Goal: Navigation & Orientation: Find specific page/section

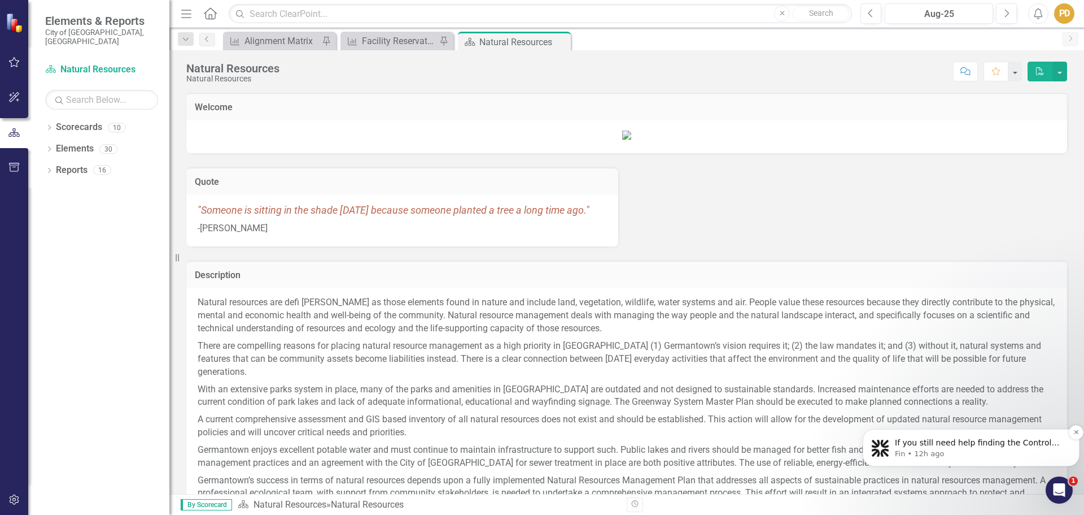
click at [978, 441] on p "If you still need help finding the Control Panel or copying a measure, I’m here…" at bounding box center [980, 442] width 171 height 11
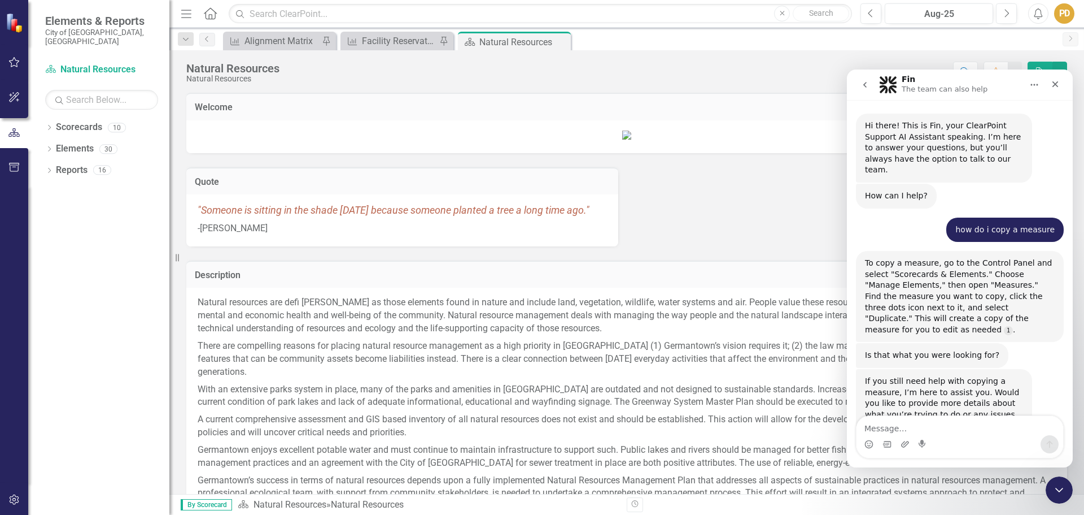
scroll to position [2, 0]
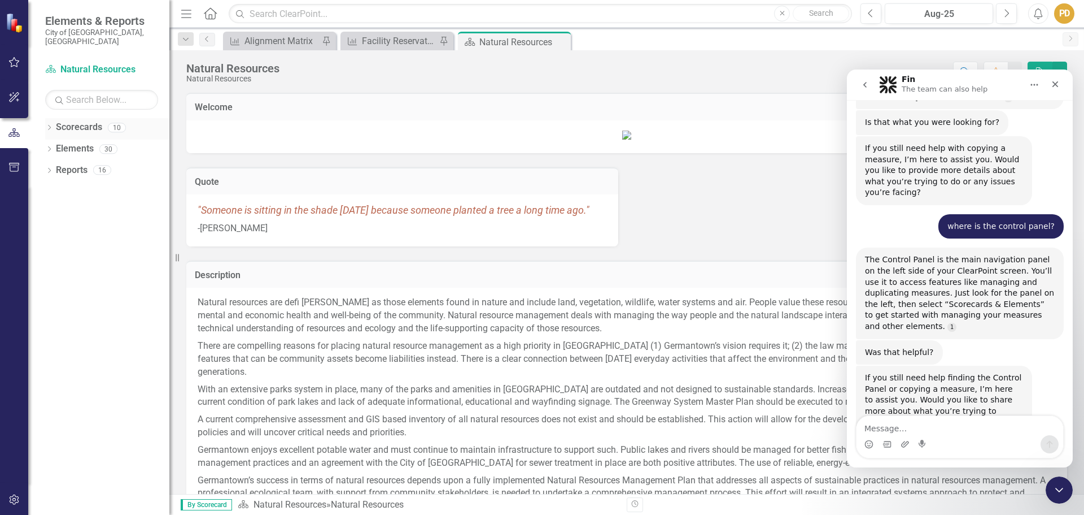
click at [51, 125] on icon "Dropdown" at bounding box center [49, 128] width 8 height 6
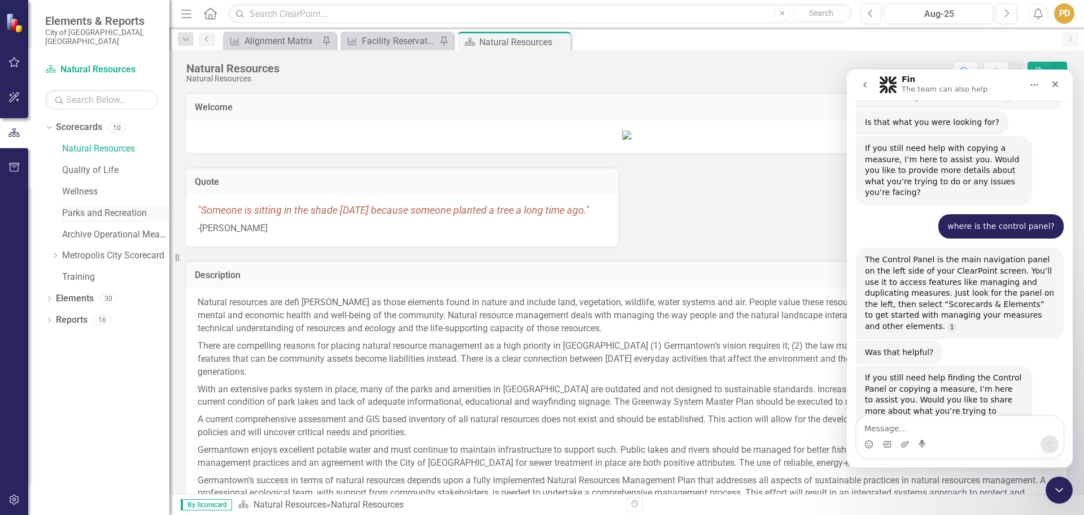
click at [108, 207] on link "Parks and Recreation" at bounding box center [115, 213] width 107 height 13
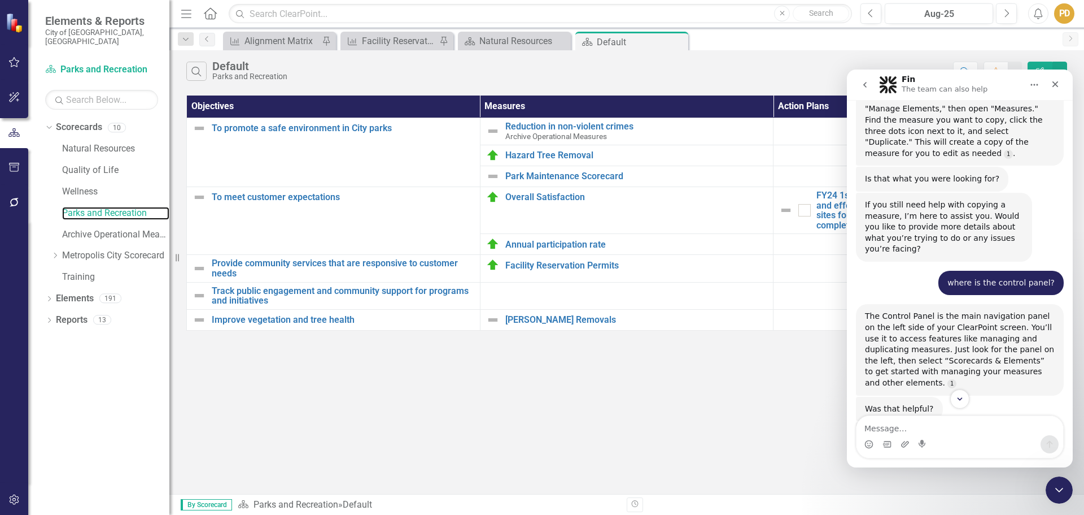
scroll to position [231, 0]
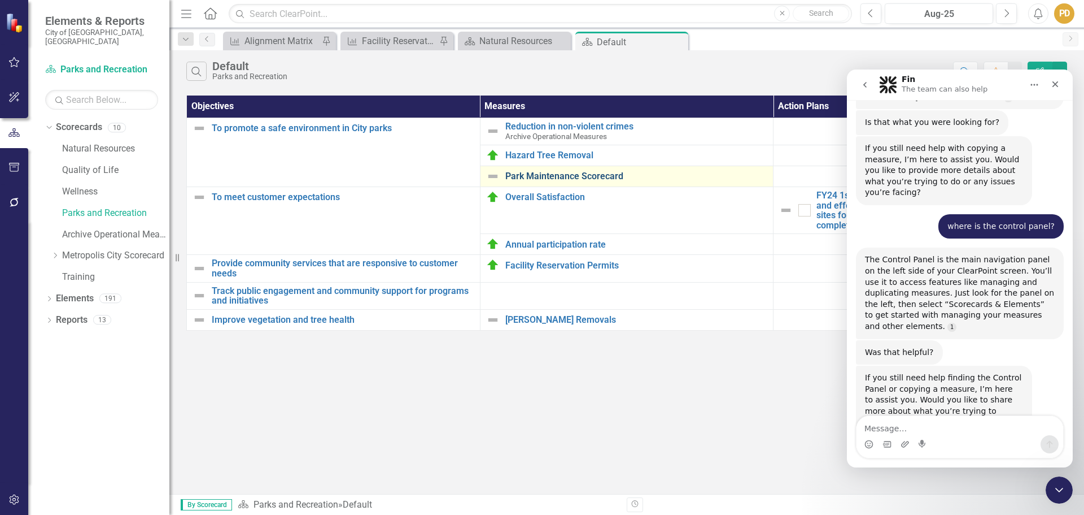
click at [661, 178] on link "Park Maintenance Scorecard" at bounding box center [637, 176] width 263 height 10
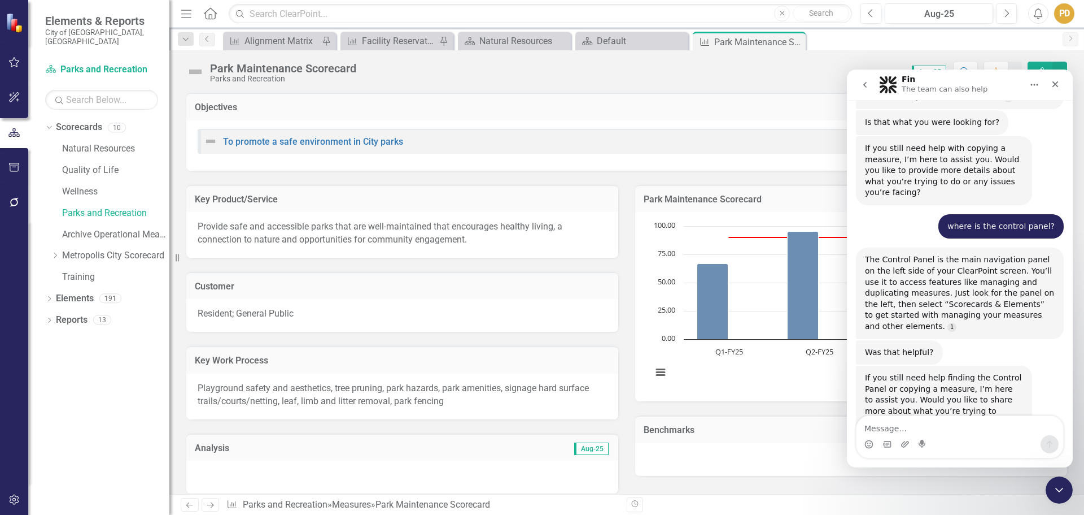
click at [1032, 85] on icon "Home" at bounding box center [1034, 85] width 7 height 2
click at [1009, 86] on div "Fin The team can also help" at bounding box center [950, 85] width 143 height 20
click at [765, 87] on div "Park Maintenance Scorecard Parks and Recreation Score: 0.00 Aug-25 Completed Co…" at bounding box center [626, 271] width 915 height 443
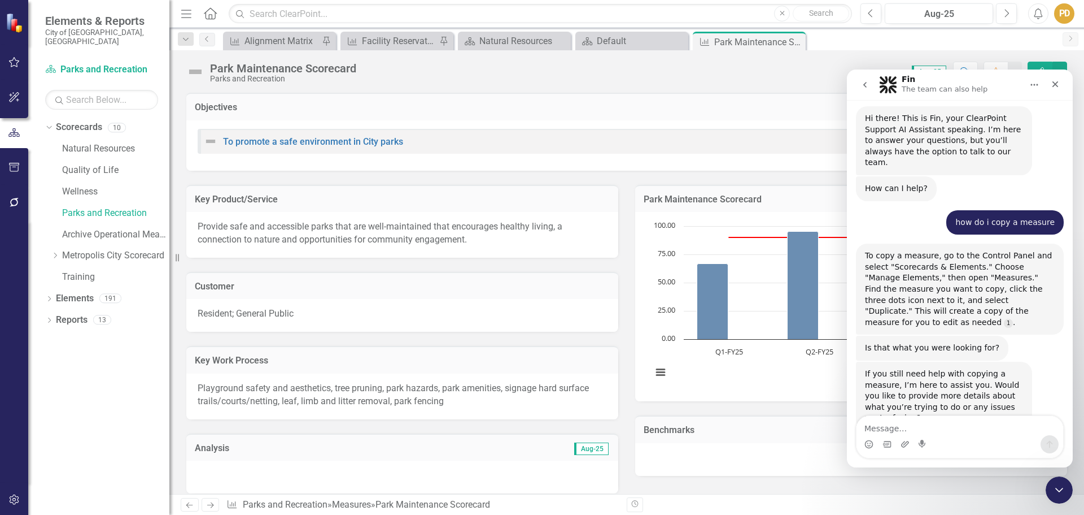
scroll to position [5, 0]
click at [124, 207] on link "Parks and Recreation" at bounding box center [115, 213] width 107 height 13
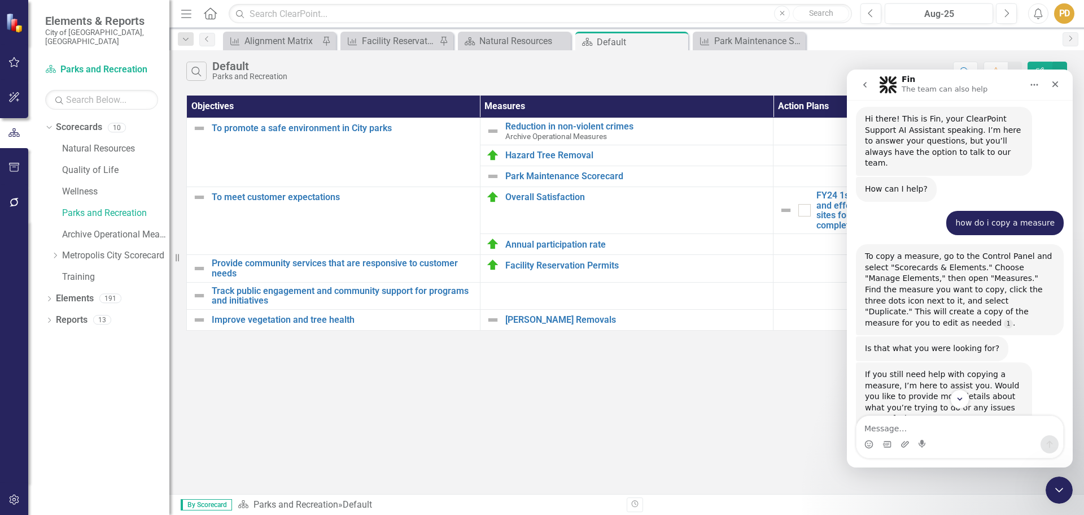
click at [1041, 91] on button "Home" at bounding box center [1034, 84] width 21 height 21
click at [50, 297] on icon "Dropdown" at bounding box center [49, 300] width 8 height 6
click at [56, 339] on icon "Dropdown" at bounding box center [55, 342] width 8 height 6
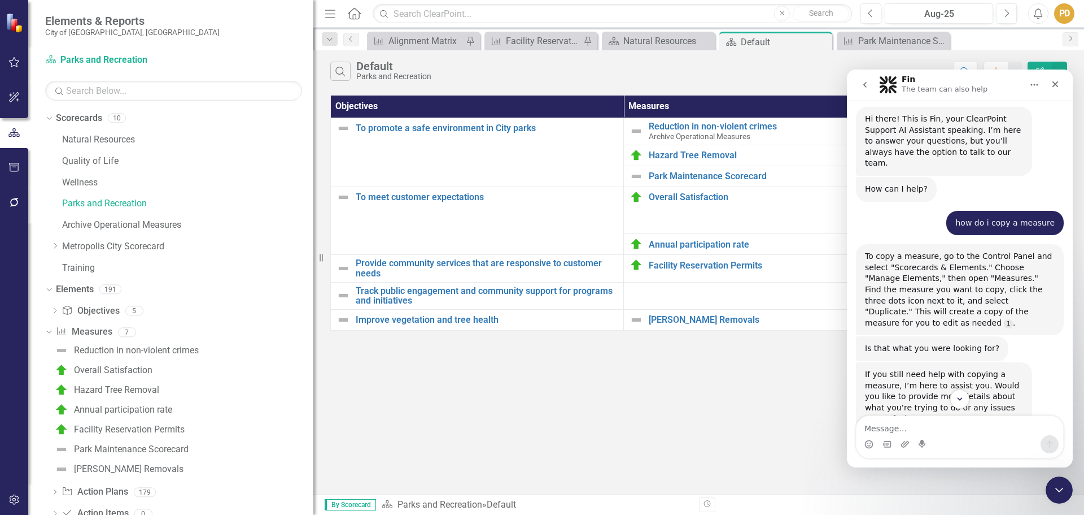
drag, startPoint x: 171, startPoint y: 345, endPoint x: 314, endPoint y: 373, distance: 145.8
click at [314, 373] on div "Resize" at bounding box center [317, 257] width 9 height 515
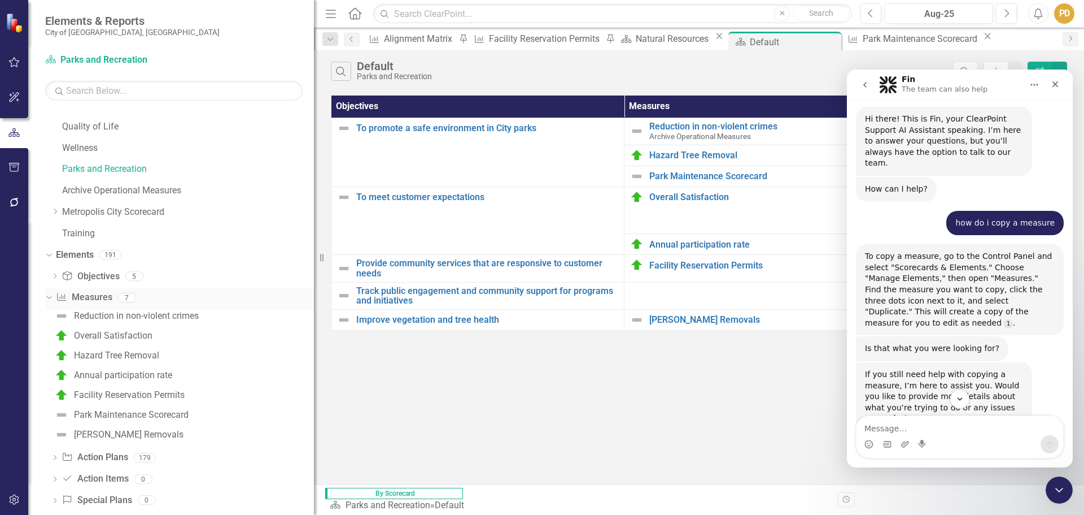
scroll to position [54, 0]
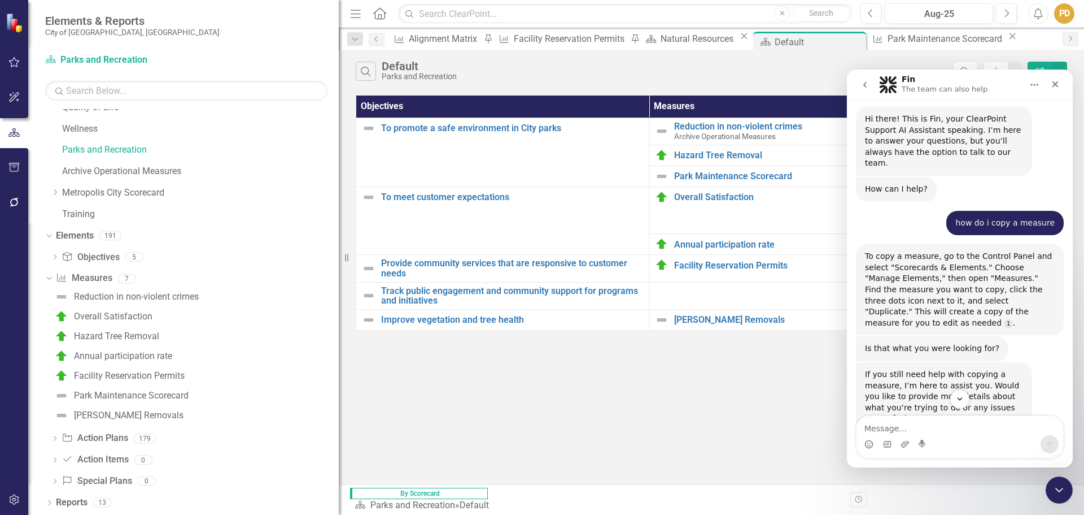
drag, startPoint x: 316, startPoint y: 390, endPoint x: 528, endPoint y: 393, distance: 211.8
click at [528, 393] on div "Elements & Reports City of Germantown, TN Scorecard Parks and Recreation Search…" at bounding box center [542, 257] width 1084 height 515
click at [1060, 84] on icon "Close" at bounding box center [1055, 84] width 9 height 9
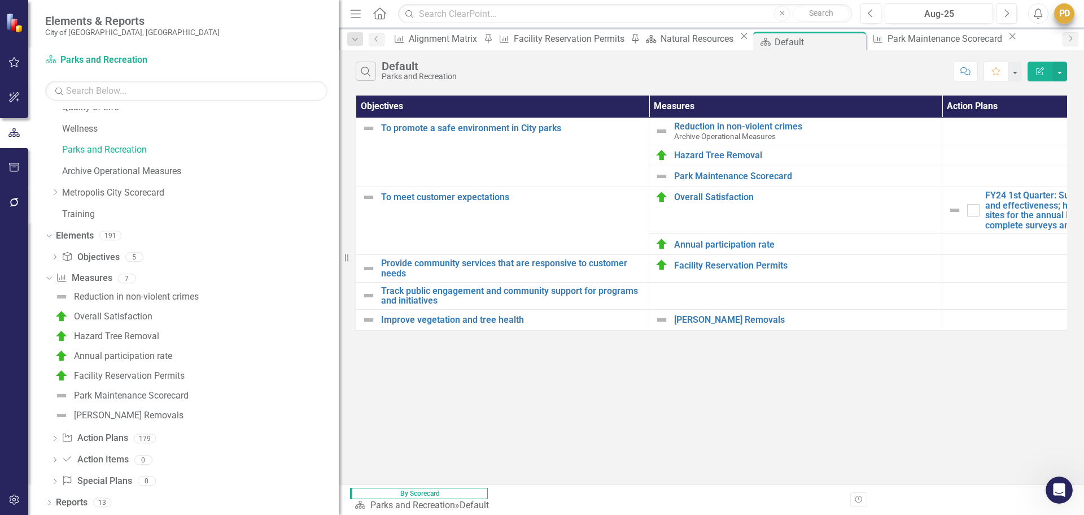
scroll to position [231, 0]
click at [1063, 14] on div "PD" at bounding box center [1065, 13] width 20 height 20
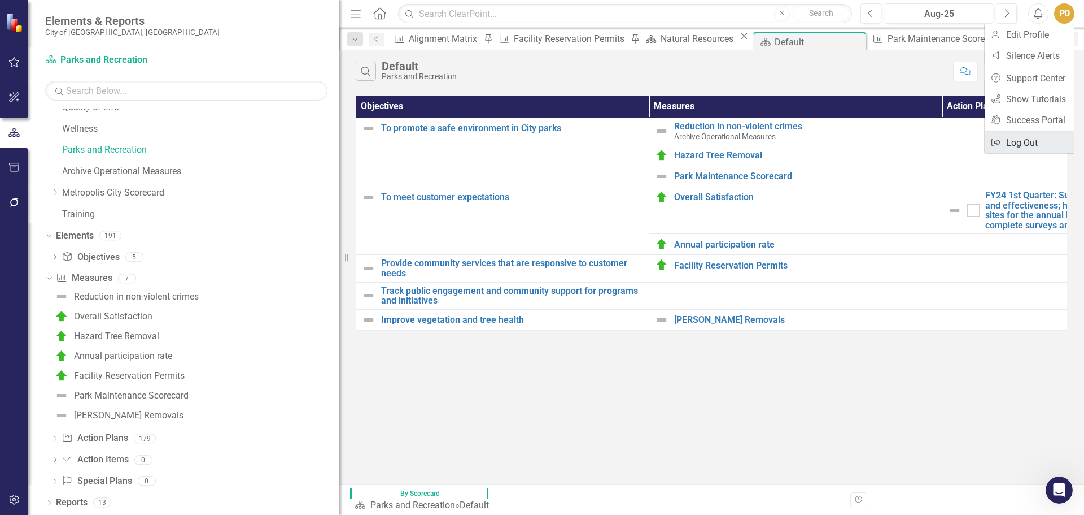
click at [1037, 147] on link "Logout Log Out" at bounding box center [1029, 142] width 89 height 21
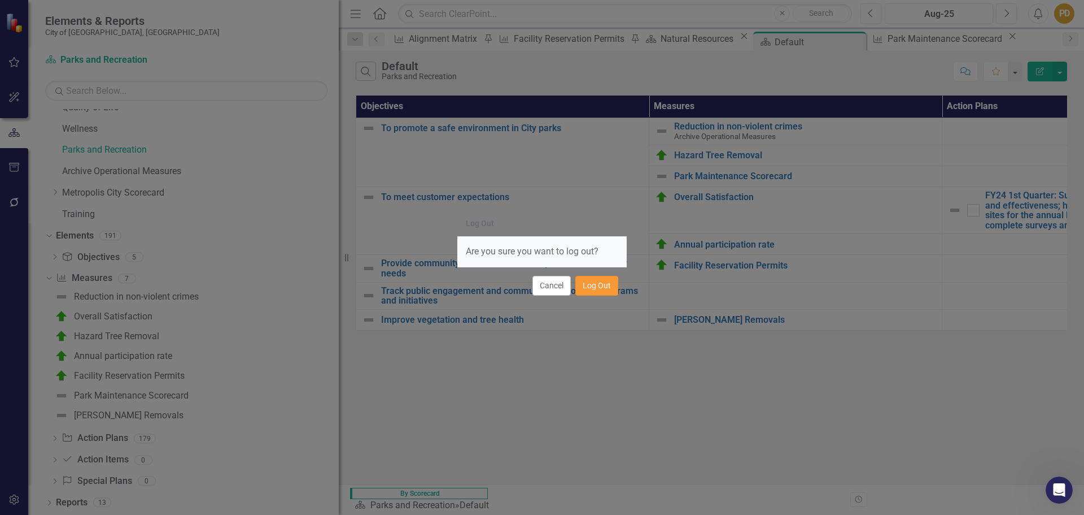
click at [600, 291] on button "Log Out" at bounding box center [597, 286] width 43 height 20
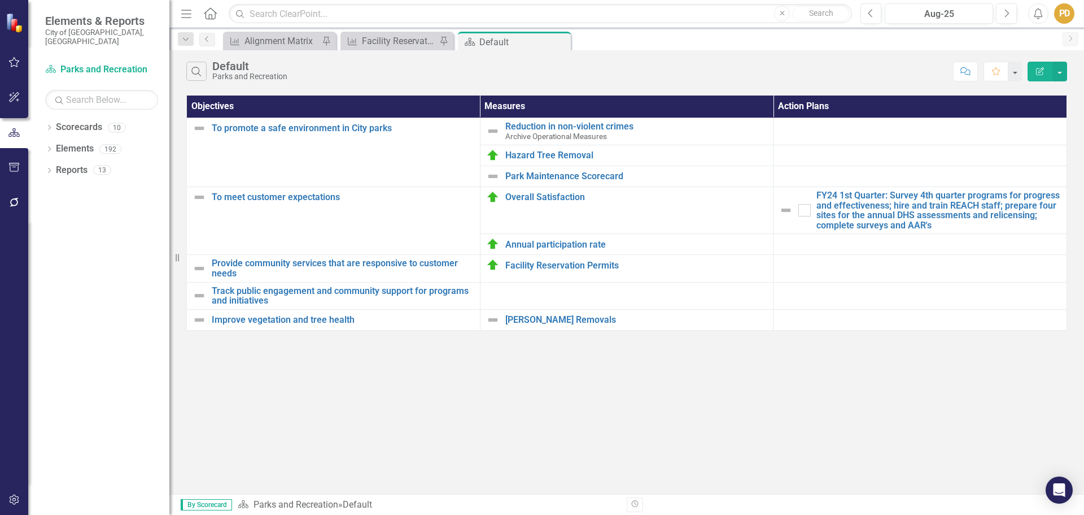
click at [517, 294] on td at bounding box center [627, 295] width 294 height 27
click at [555, 410] on div "Search Default Parks and Recreation Comment Favorite Edit Report Objectives Mea…" at bounding box center [626, 271] width 915 height 443
click at [51, 125] on icon "Dropdown" at bounding box center [49, 128] width 8 height 6
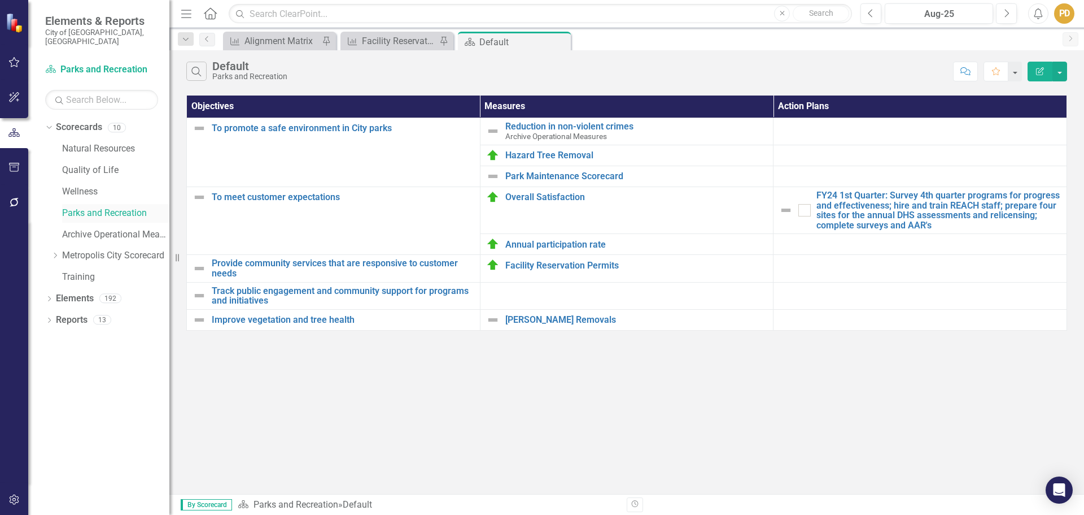
click at [77, 207] on link "Parks and Recreation" at bounding box center [115, 213] width 107 height 13
click at [47, 297] on icon "Dropdown" at bounding box center [49, 300] width 8 height 6
click at [54, 339] on icon "Dropdown" at bounding box center [55, 342] width 8 height 6
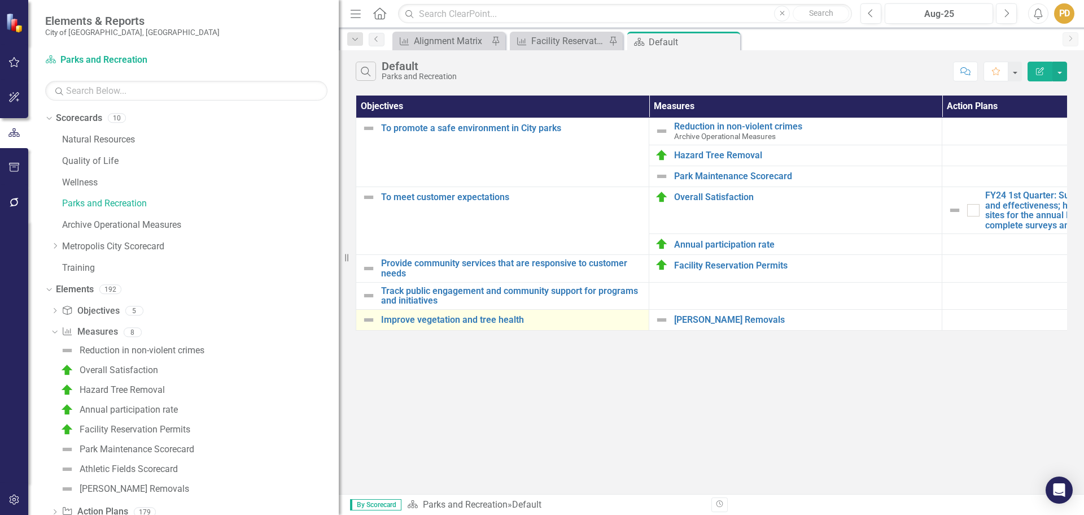
drag, startPoint x: 172, startPoint y: 318, endPoint x: 375, endPoint y: 318, distance: 202.8
click at [375, 318] on div "Elements & Reports City of Germantown, TN Scorecard Parks and Recreation Search…" at bounding box center [542, 257] width 1084 height 515
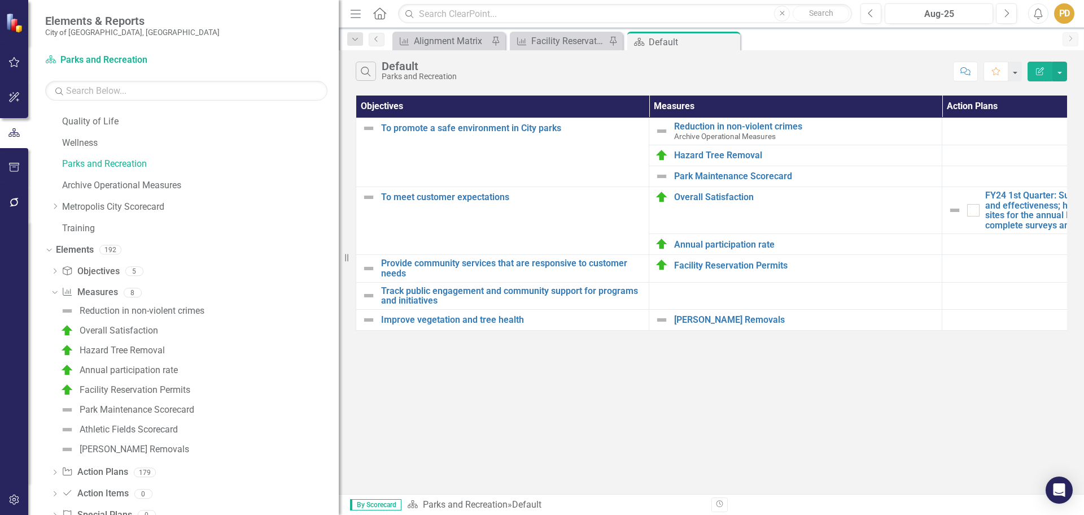
scroll to position [73, 0]
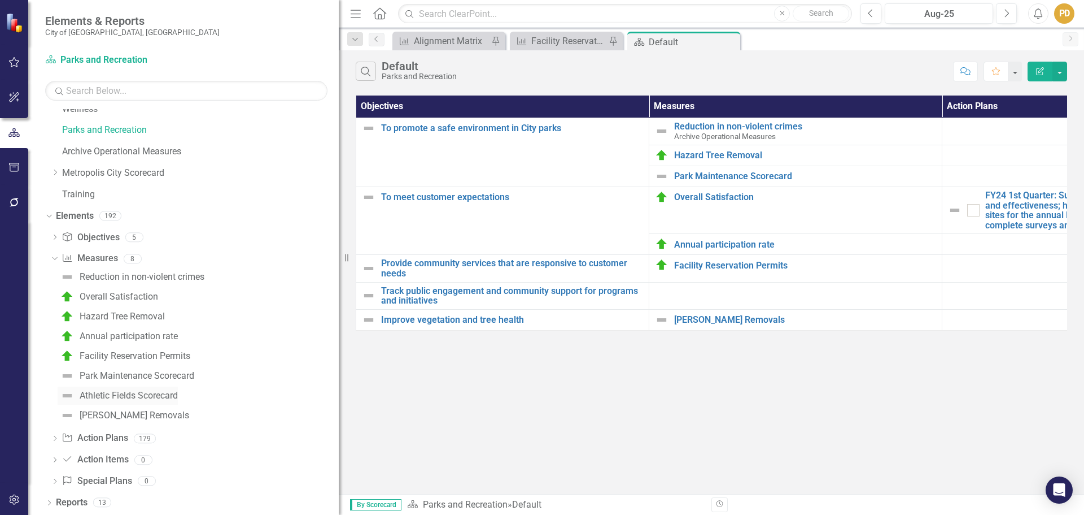
click at [142, 396] on div "Athletic Fields Scorecard" at bounding box center [129, 395] width 98 height 10
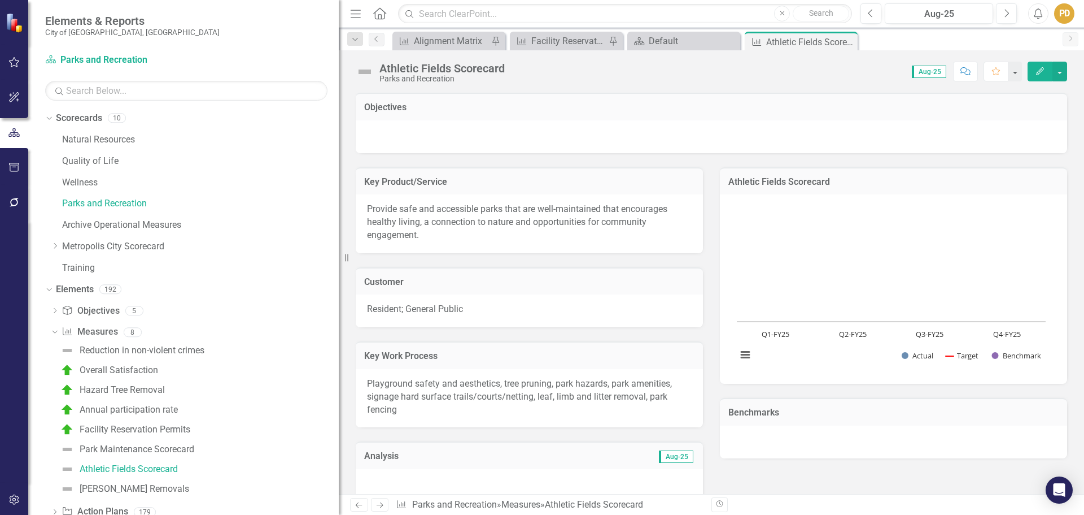
click at [397, 135] on div at bounding box center [712, 136] width 712 height 33
click at [364, 71] on img at bounding box center [365, 72] width 18 height 18
click at [81, 200] on link "Parks and Recreation" at bounding box center [200, 203] width 277 height 13
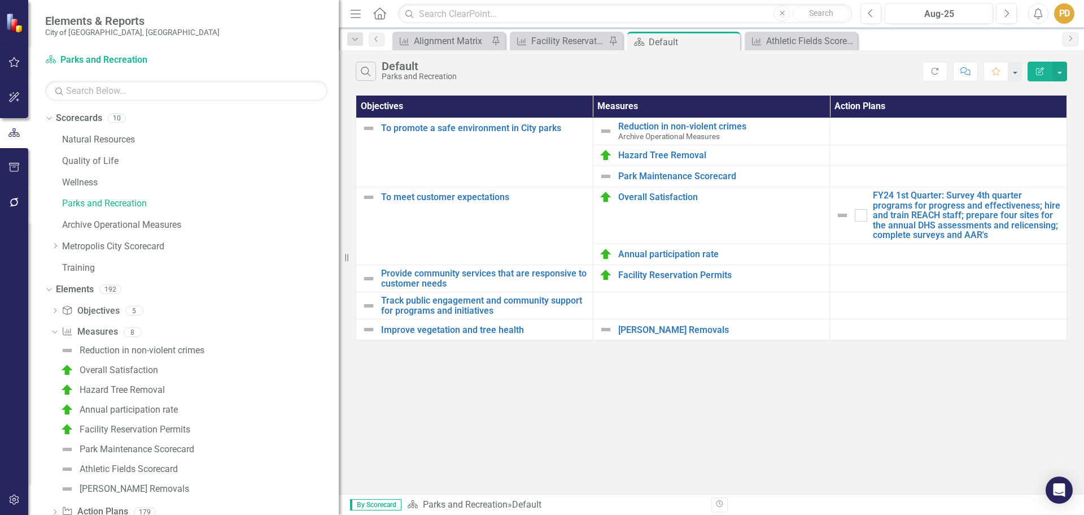
click at [1062, 13] on div "PD" at bounding box center [1065, 13] width 20 height 20
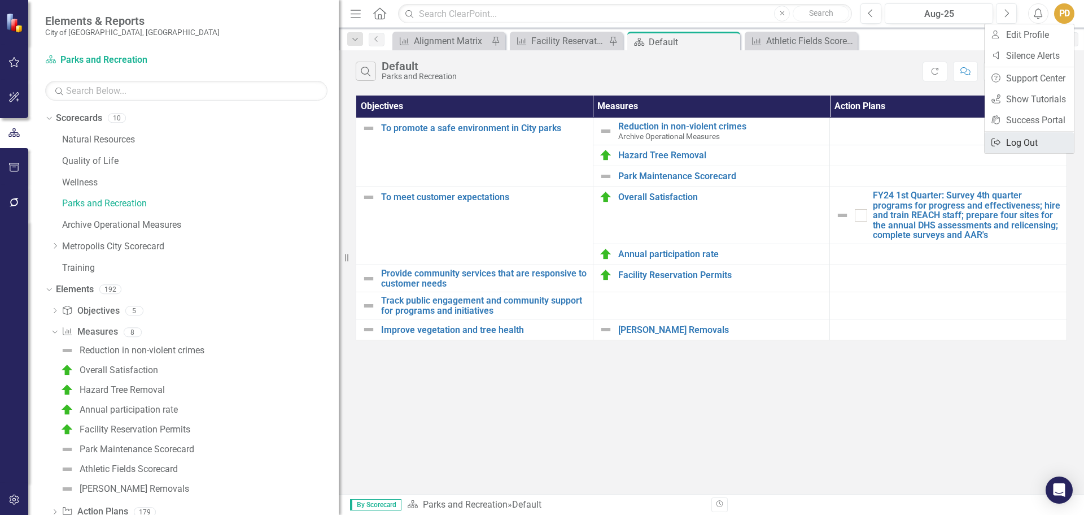
click at [1026, 144] on link "Logout Log Out" at bounding box center [1029, 142] width 89 height 21
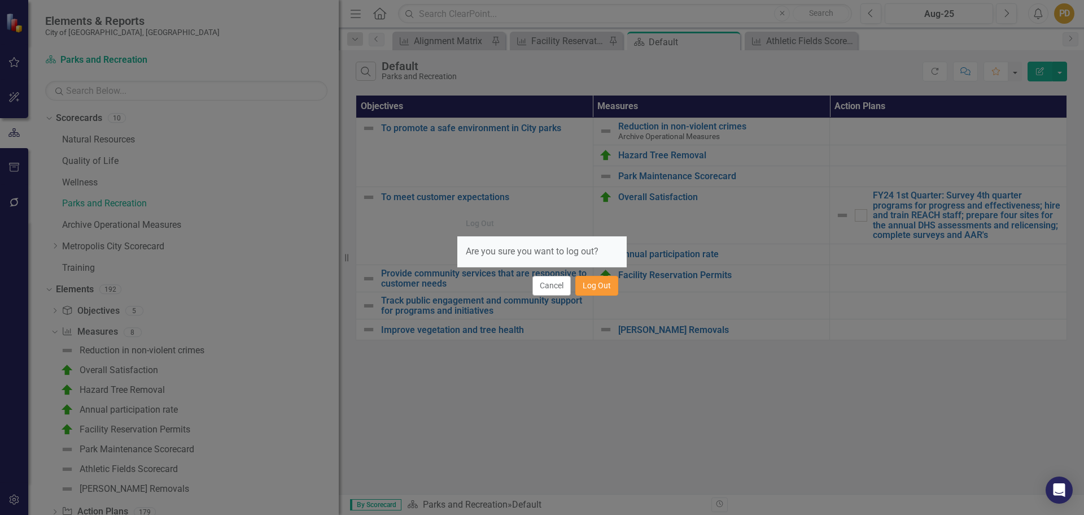
click at [599, 284] on button "Log Out" at bounding box center [597, 286] width 43 height 20
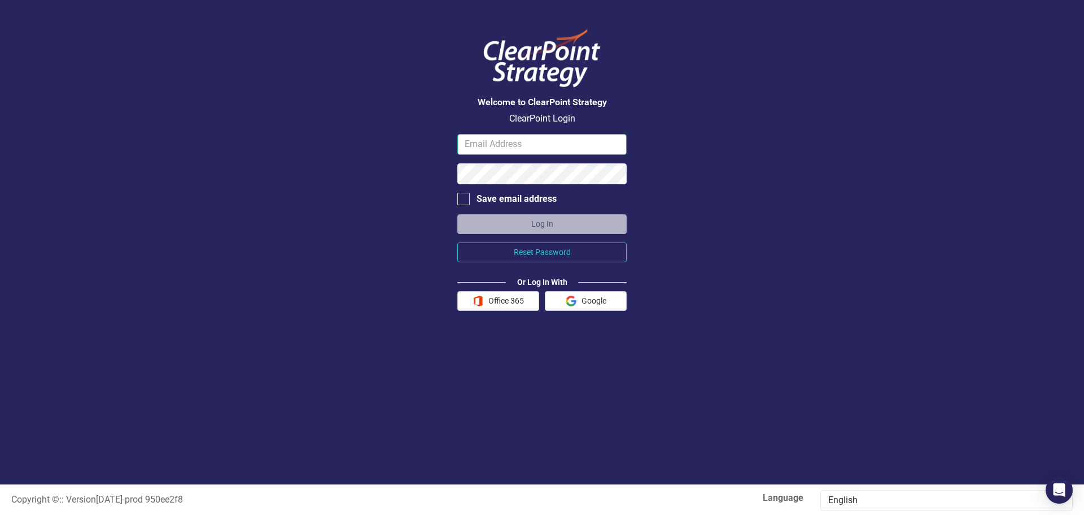
type input "parkrec@germantown-tn.gov"
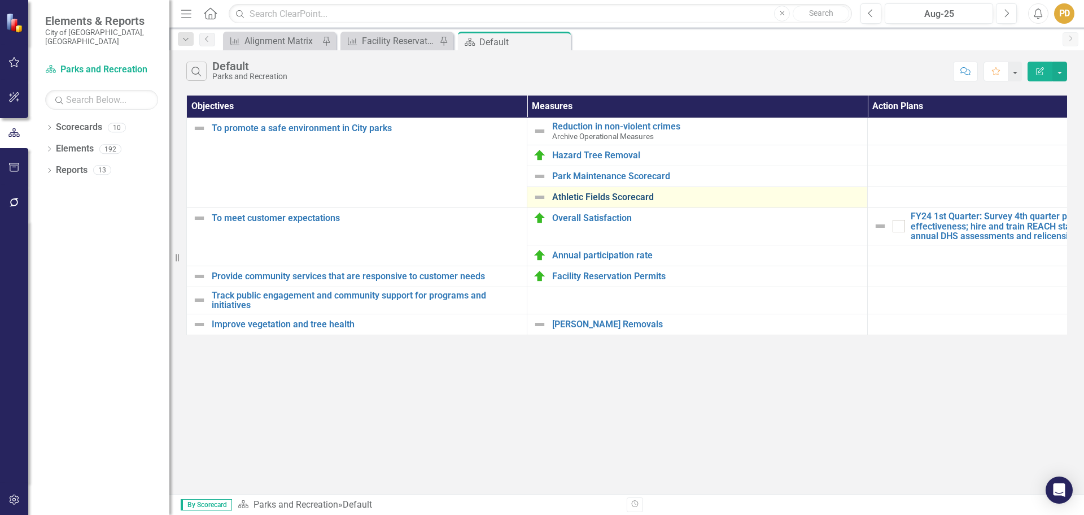
click at [605, 192] on link "Athletic Fields Scorecard" at bounding box center [707, 197] width 310 height 10
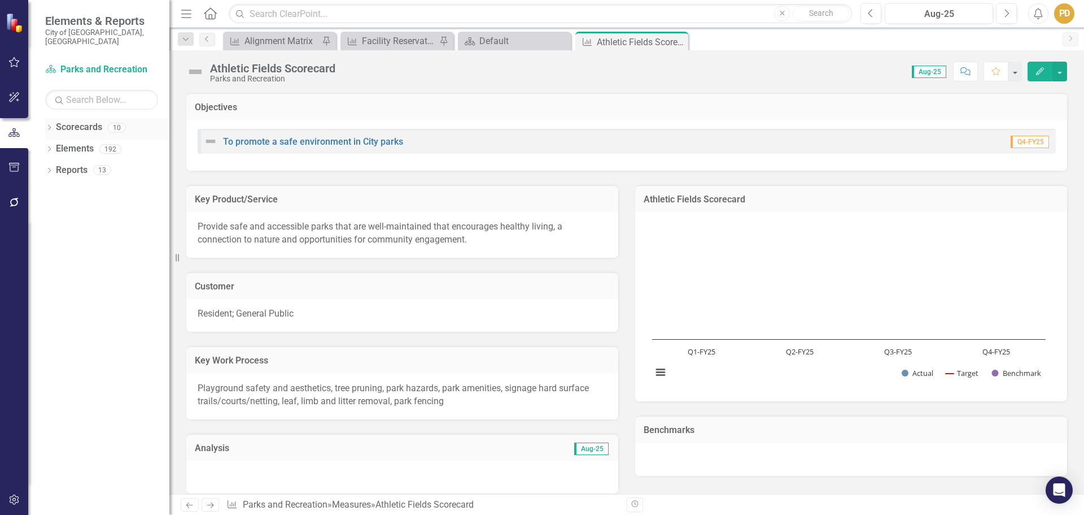
click at [51, 125] on icon "Dropdown" at bounding box center [49, 128] width 8 height 6
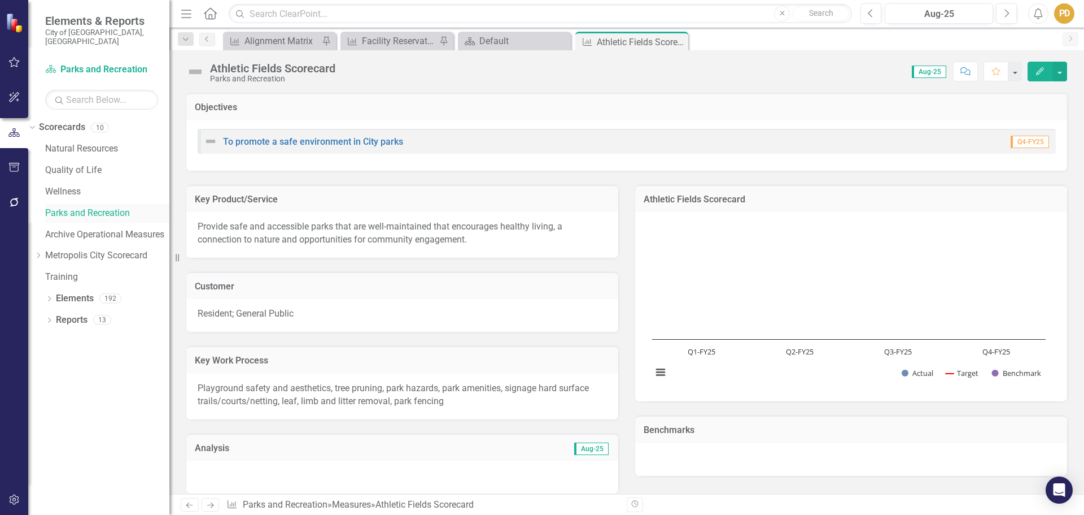
click at [90, 207] on link "Parks and Recreation" at bounding box center [107, 213] width 124 height 13
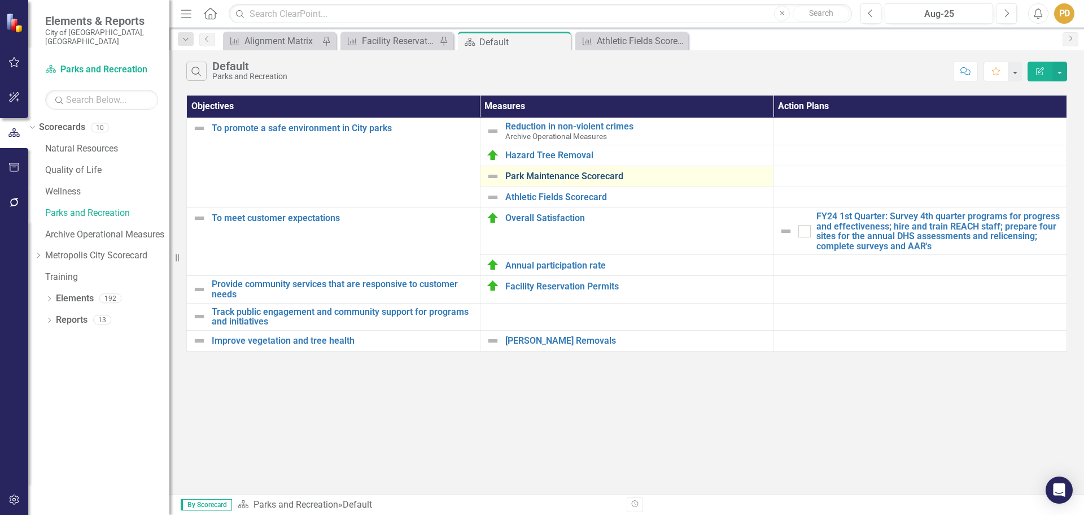
click at [559, 171] on link "Park Maintenance Scorecard" at bounding box center [637, 176] width 263 height 10
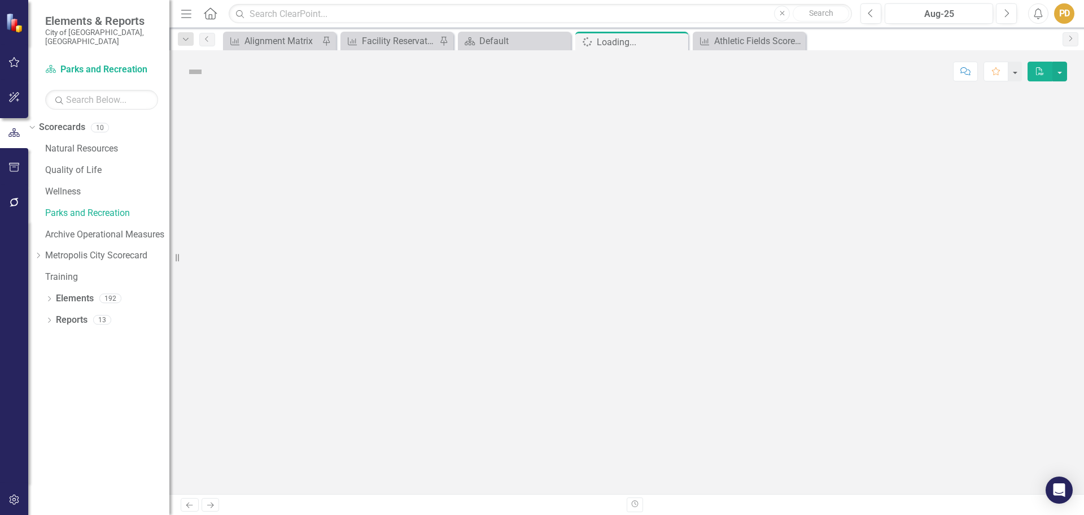
click at [559, 171] on div at bounding box center [626, 293] width 915 height 401
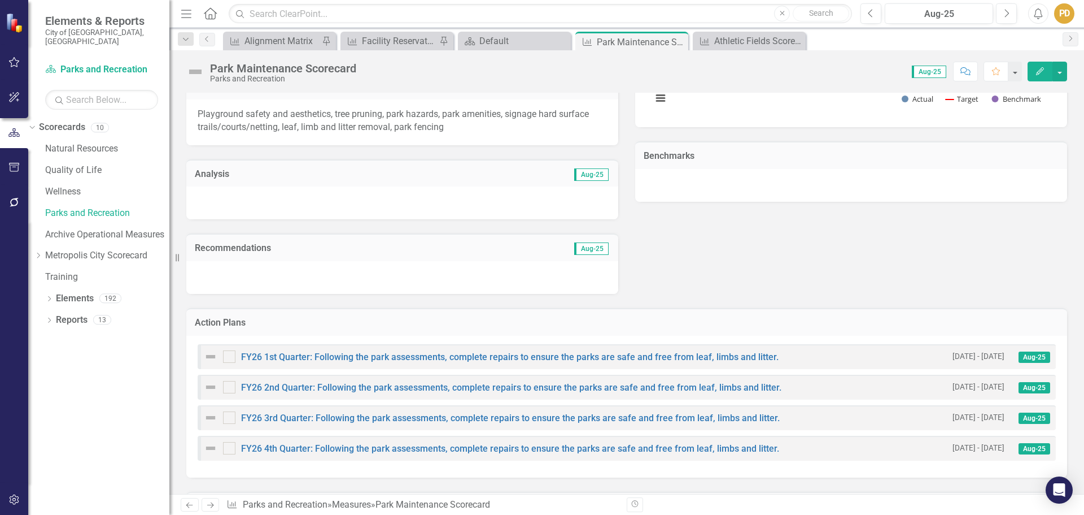
scroll to position [282, 0]
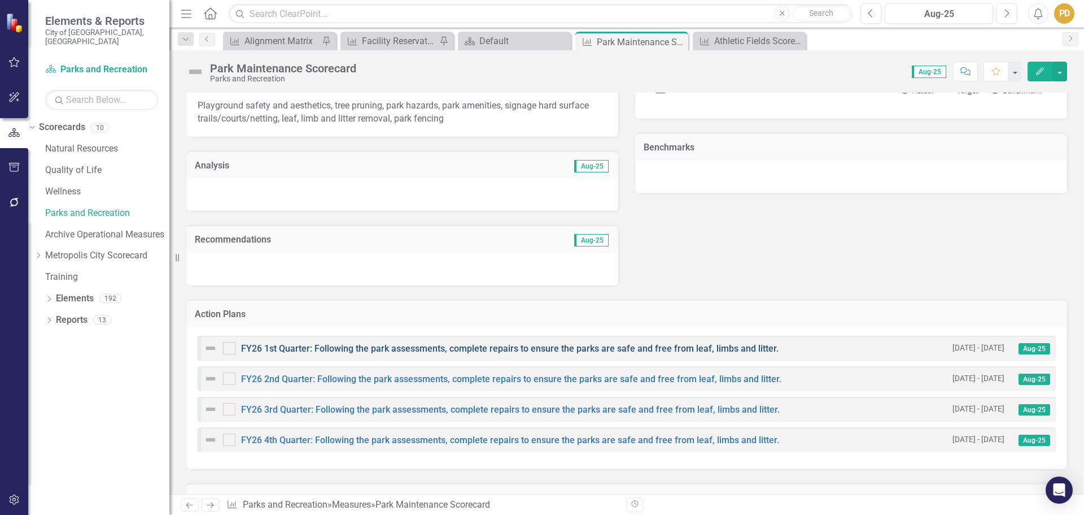
click at [626, 351] on link "FY26 1st Quarter: Following the park assessments, complete repairs to ensure th…" at bounding box center [510, 348] width 538 height 11
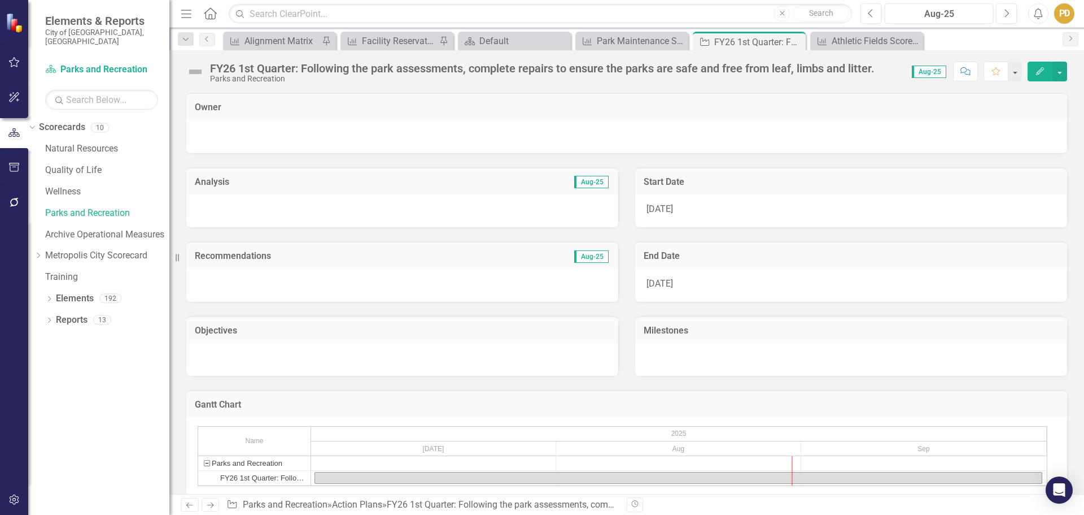
click at [219, 72] on div "FY26 1st Quarter: Following the park assessments, complete repairs to ensure th…" at bounding box center [542, 68] width 665 height 12
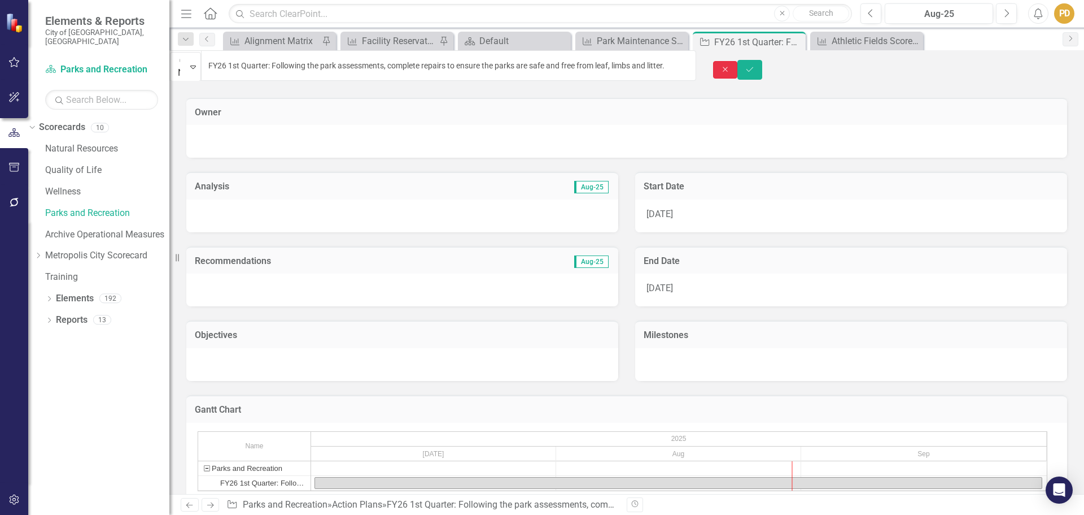
click at [728, 67] on icon "button" at bounding box center [725, 69] width 5 height 5
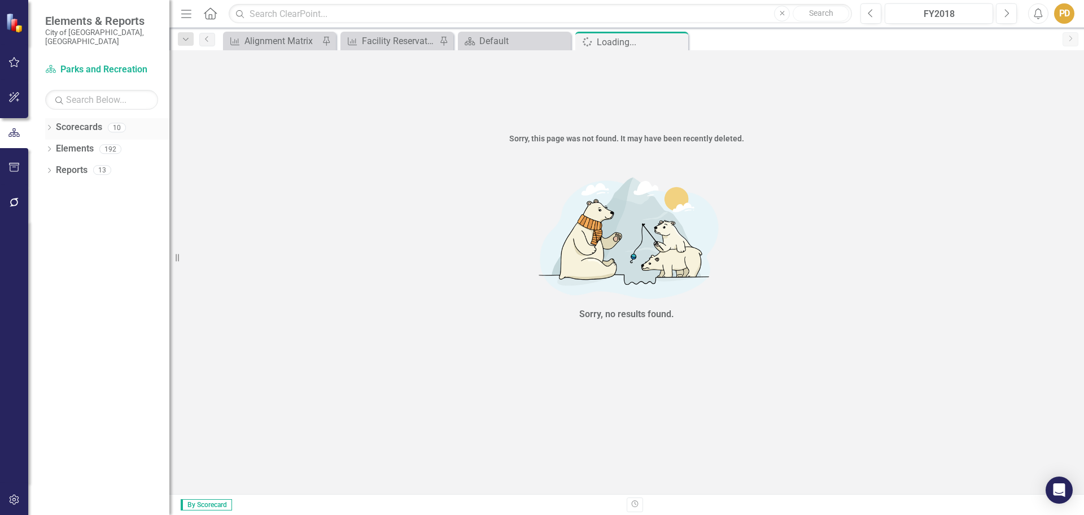
click at [51, 125] on icon "Dropdown" at bounding box center [49, 128] width 8 height 6
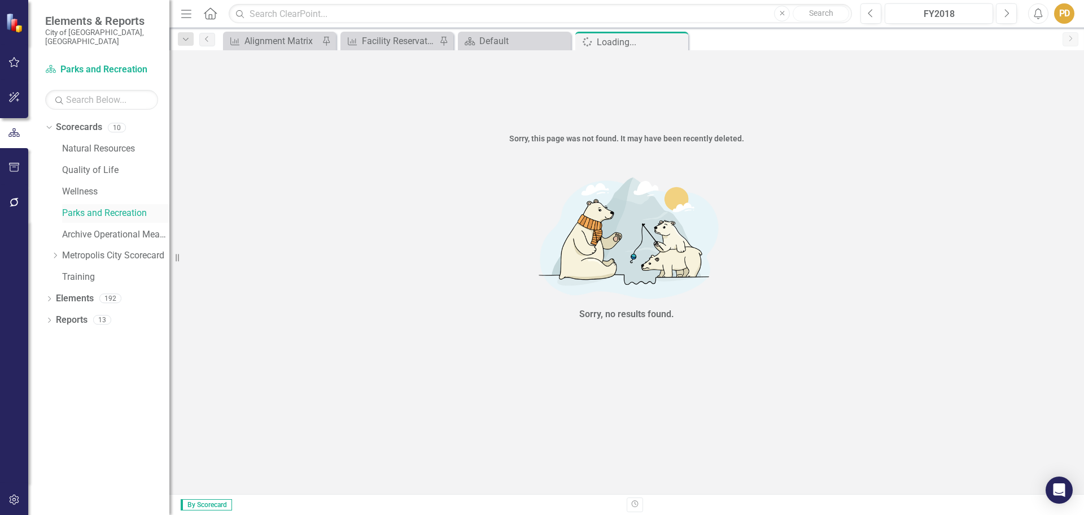
click at [89, 207] on link "Parks and Recreation" at bounding box center [115, 213] width 107 height 13
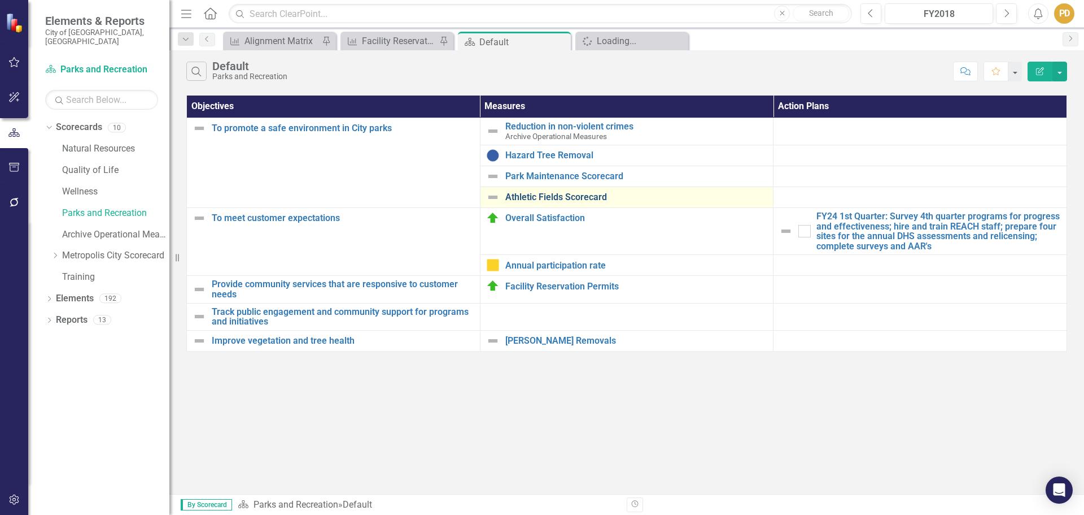
click at [555, 196] on link "Athletic Fields Scorecard" at bounding box center [637, 197] width 263 height 10
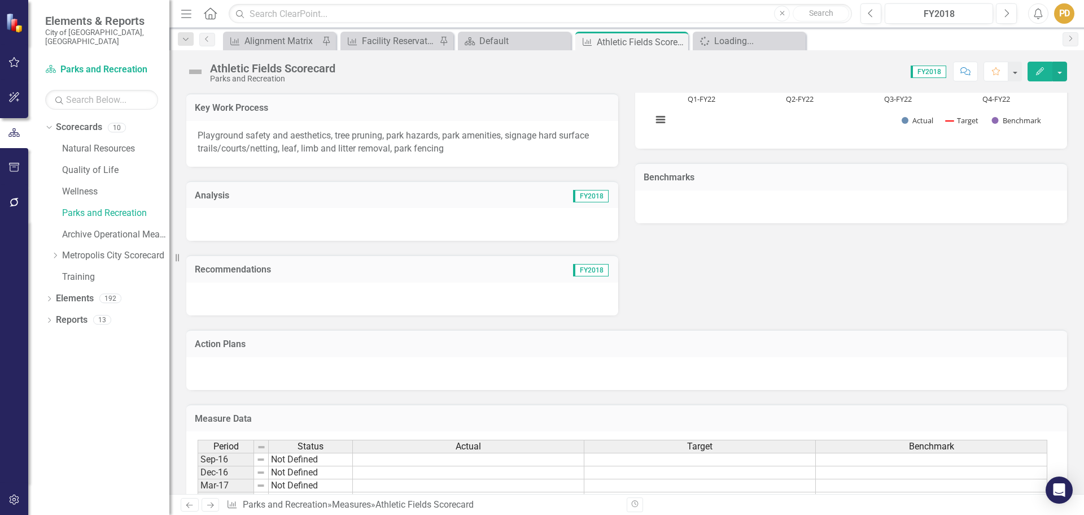
scroll to position [226, 0]
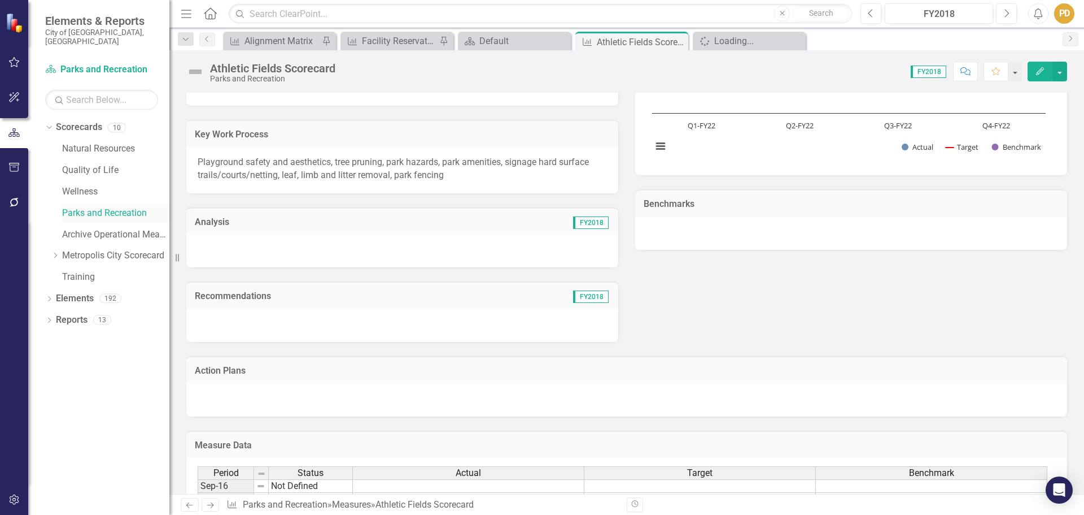
click at [103, 207] on link "Parks and Recreation" at bounding box center [115, 213] width 107 height 13
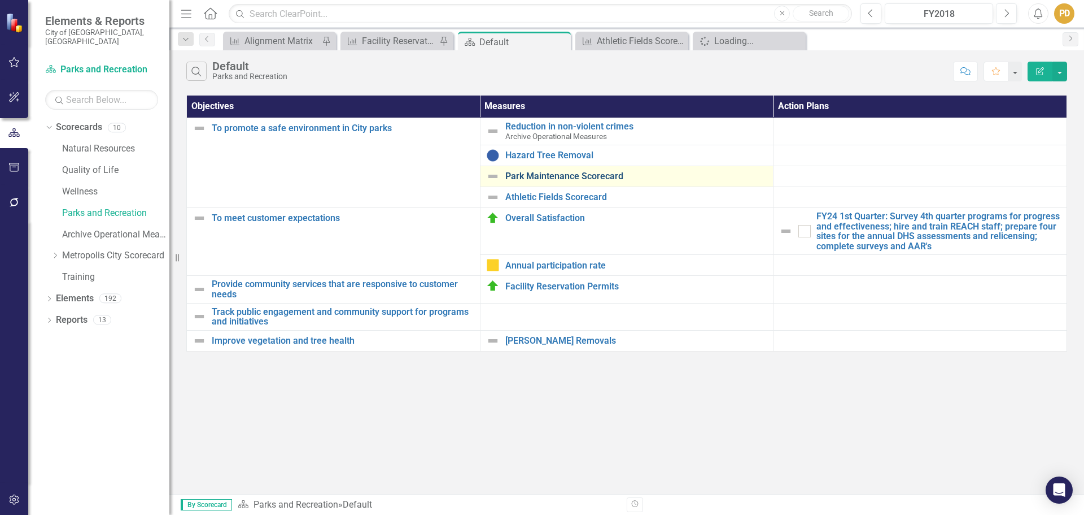
click at [534, 181] on link "Park Maintenance Scorecard" at bounding box center [637, 176] width 263 height 10
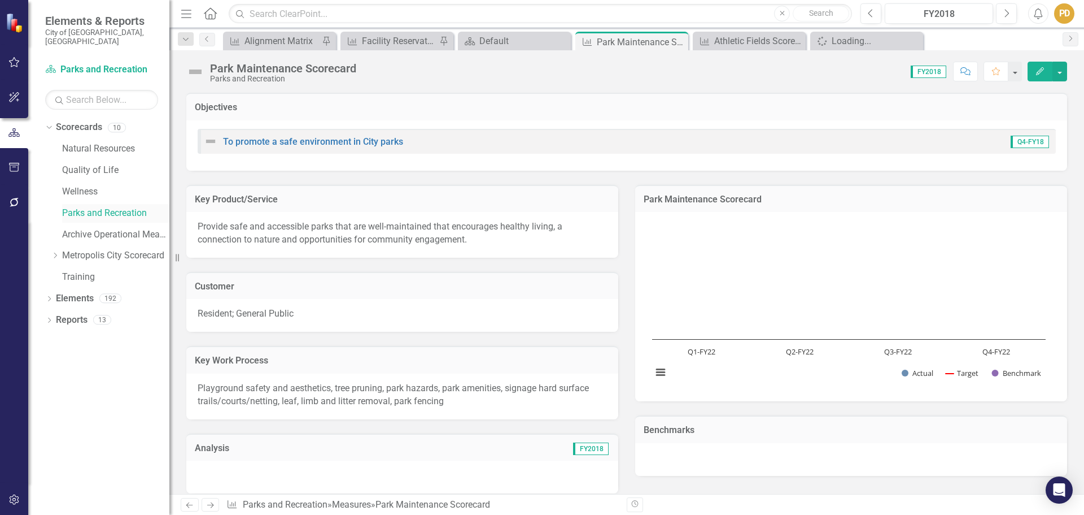
click at [108, 207] on link "Parks and Recreation" at bounding box center [115, 213] width 107 height 13
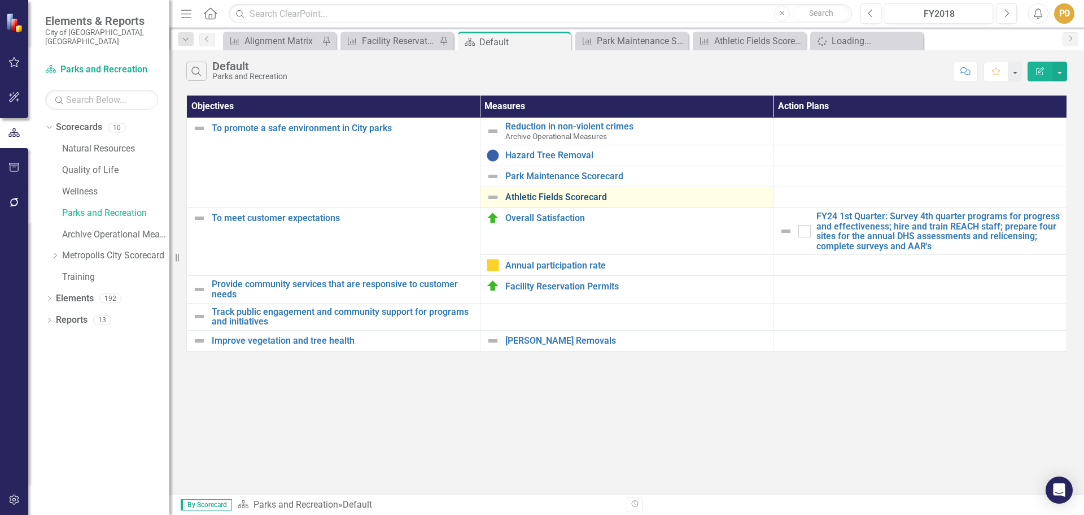
click at [547, 201] on link "Athletic Fields Scorecard" at bounding box center [637, 197] width 263 height 10
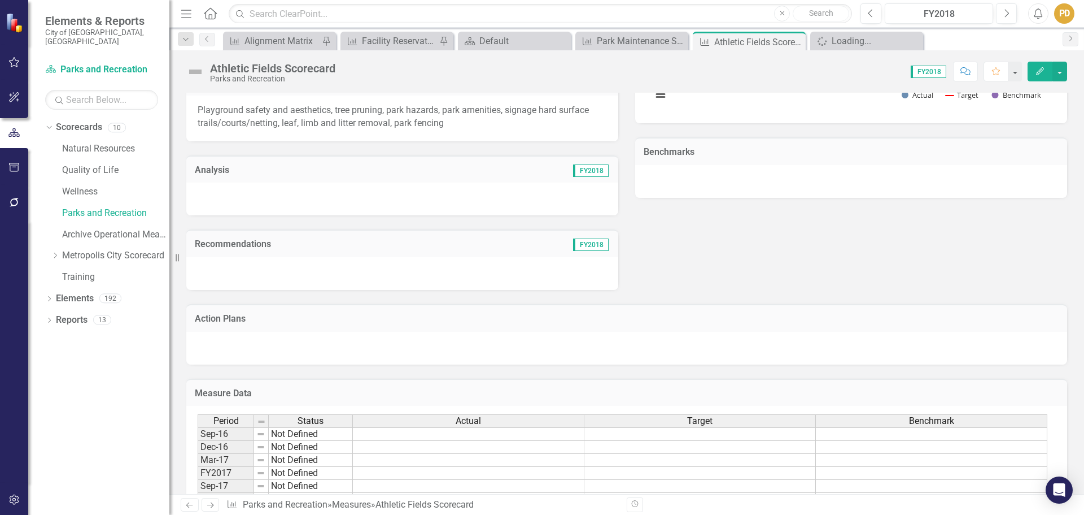
scroll to position [282, 0]
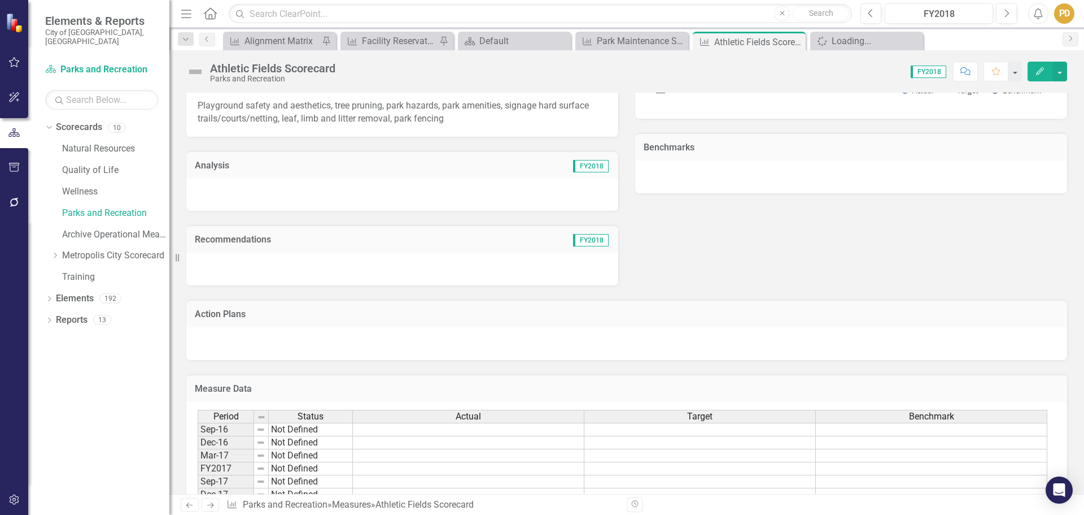
click at [233, 336] on div at bounding box center [626, 343] width 881 height 33
click at [616, 342] on div at bounding box center [626, 343] width 881 height 33
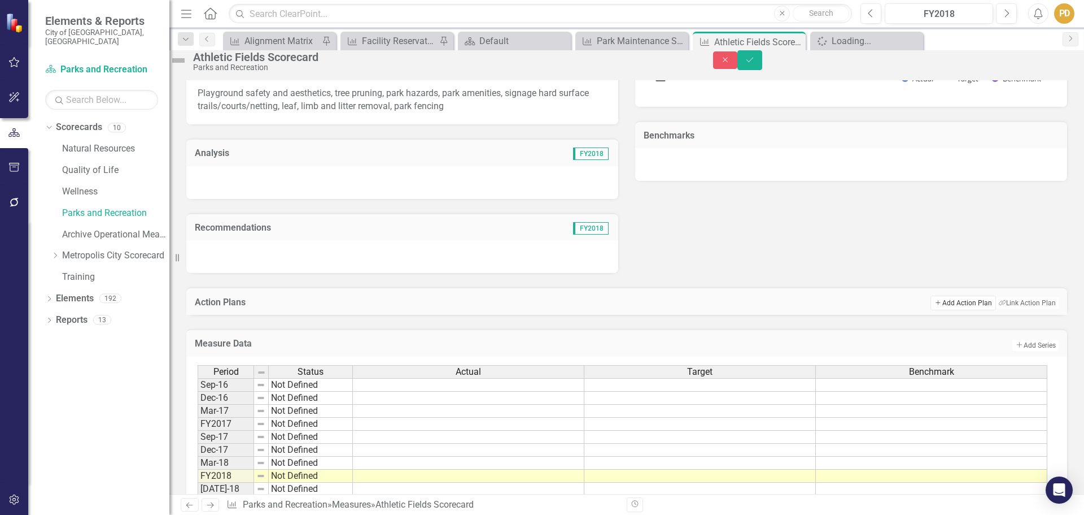
click at [959, 310] on button "Add Add Action Plan" at bounding box center [963, 302] width 65 height 15
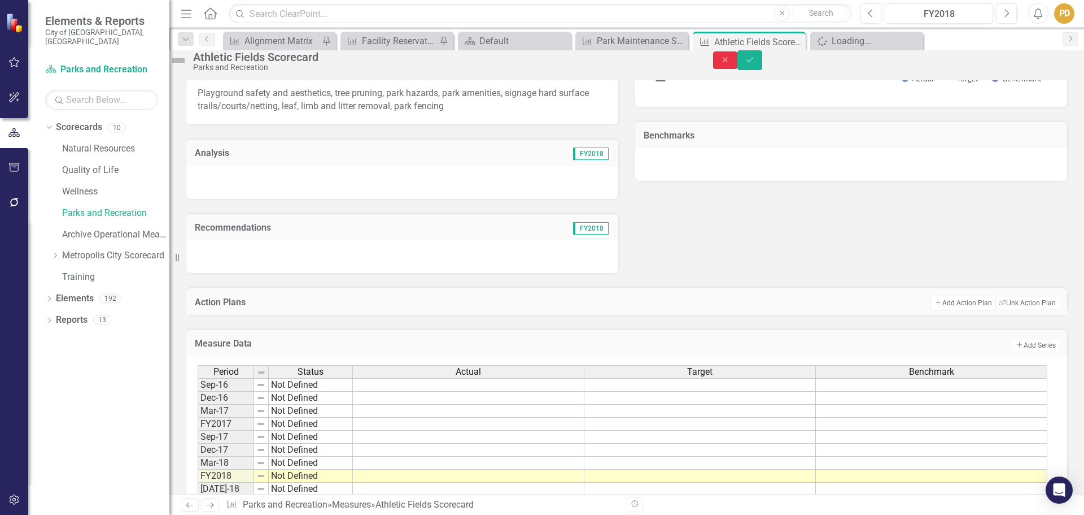
click at [731, 64] on icon "Close" at bounding box center [726, 60] width 10 height 8
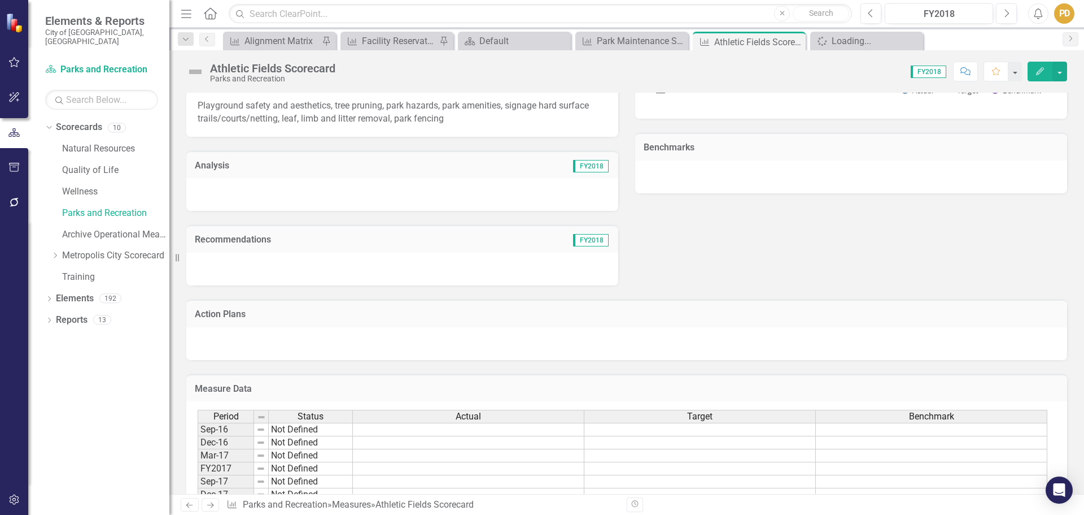
click at [299, 340] on div at bounding box center [626, 343] width 881 height 33
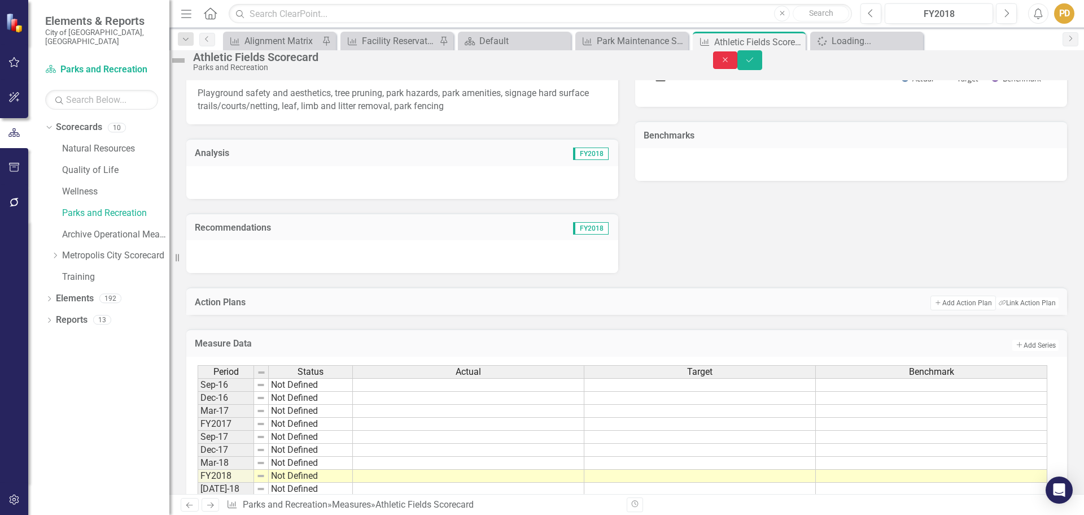
click at [738, 69] on button "Close" at bounding box center [725, 60] width 25 height 18
